Goal: Obtain resource: Download file/media

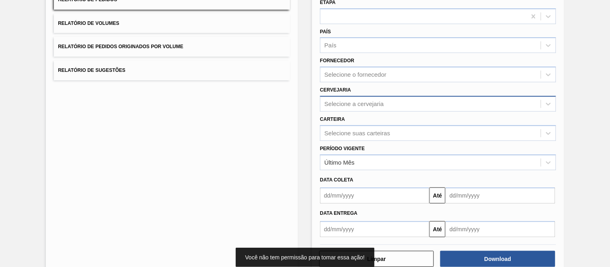
scroll to position [89, 0]
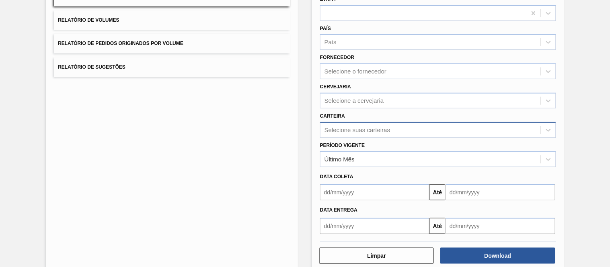
click at [338, 129] on div "Selecione suas carteiras" at bounding box center [358, 130] width 66 height 7
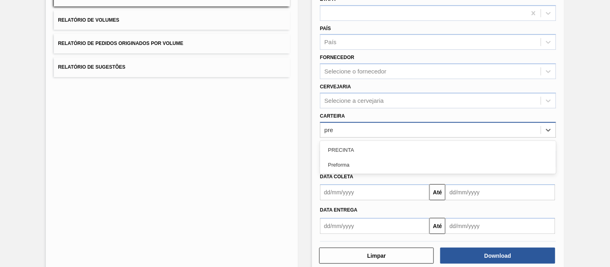
type input "pref"
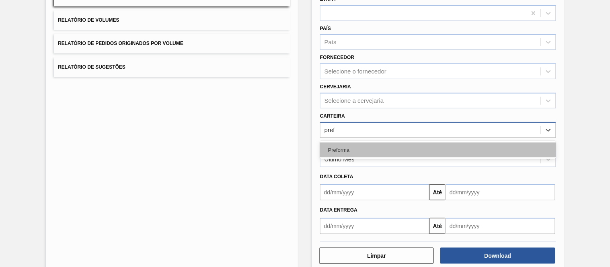
click at [348, 144] on div "Preforma" at bounding box center [438, 150] width 236 height 15
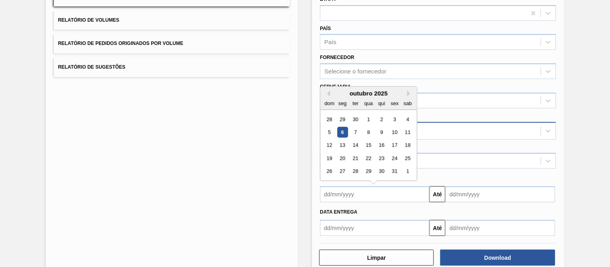
click at [343, 192] on input "text" at bounding box center [374, 195] width 109 height 16
click at [370, 118] on div "1" at bounding box center [368, 119] width 11 height 11
type input "[DATE]"
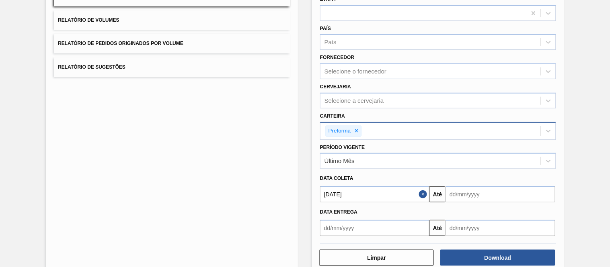
click at [477, 188] on input "text" at bounding box center [500, 195] width 109 height 16
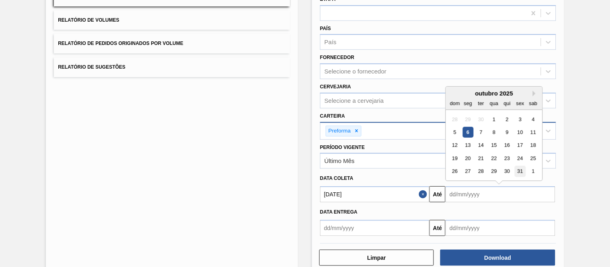
click at [517, 171] on div "31" at bounding box center [520, 171] width 11 height 11
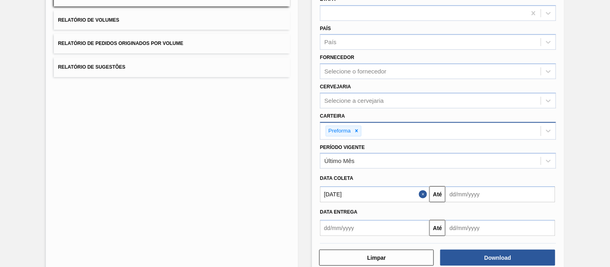
type input "[DATE]"
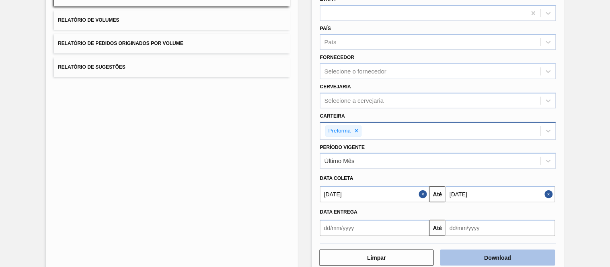
click at [487, 253] on button "Download" at bounding box center [497, 258] width 115 height 16
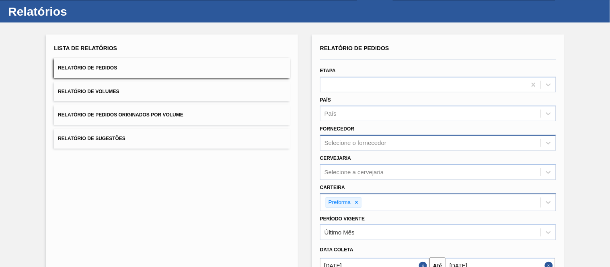
scroll to position [0, 0]
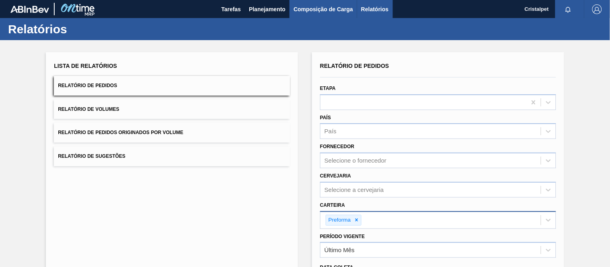
click at [308, 12] on span "Composição de Carga" at bounding box center [324, 9] width 60 height 10
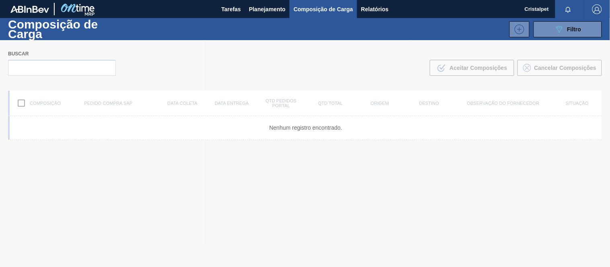
drag, startPoint x: 36, startPoint y: 65, endPoint x: 34, endPoint y: 69, distance: 4.5
click at [34, 69] on div at bounding box center [305, 153] width 610 height 227
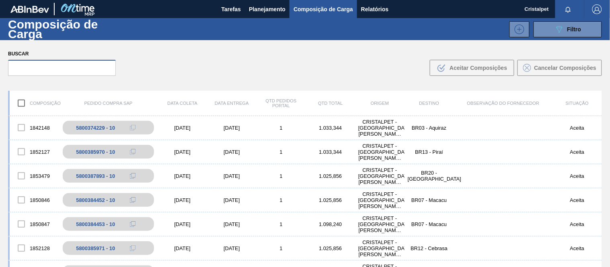
click at [39, 70] on input "text" at bounding box center [62, 68] width 108 height 16
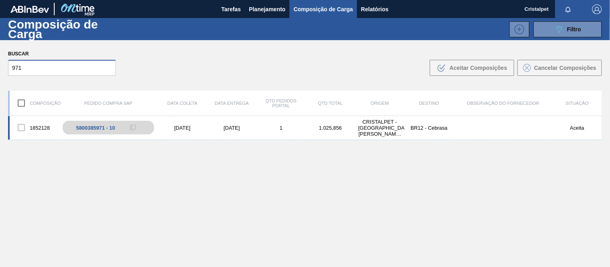
type input "971"
click at [193, 127] on div "[DATE]" at bounding box center [182, 128] width 49 height 6
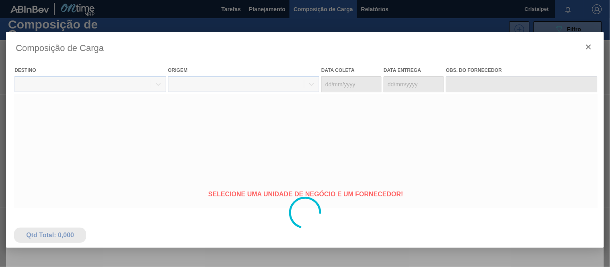
type coleta "[DATE]"
type Entrega "[DATE]"
